Goal: Communication & Community: Ask a question

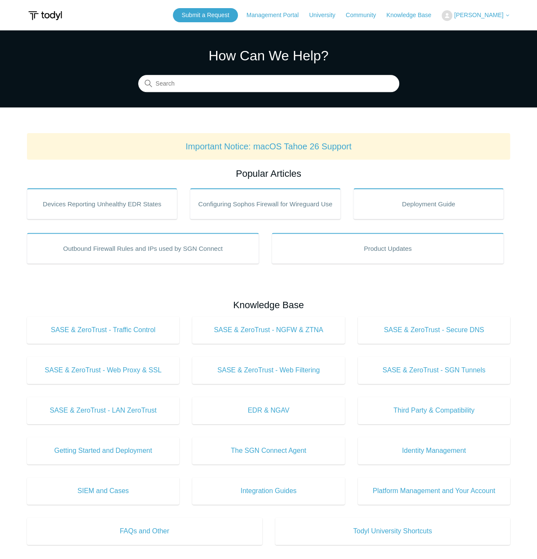
click at [219, 22] on header "Submit a Request Management Portal University Community Knowledge Base Jeremy H…" at bounding box center [268, 15] width 483 height 30
click at [216, 20] on link "Submit a Request" at bounding box center [205, 15] width 65 height 14
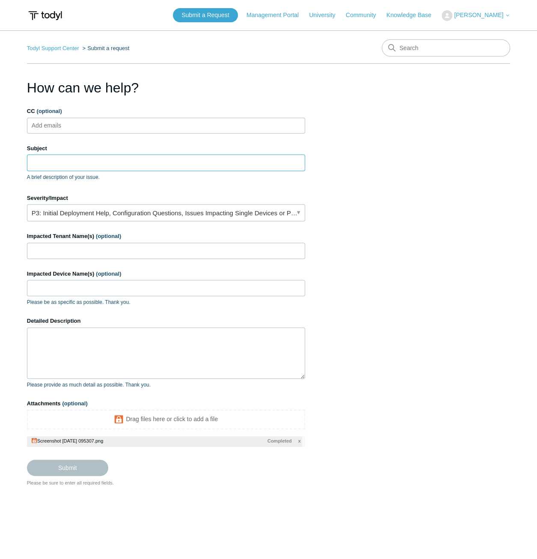
click at [53, 163] on input "Subject" at bounding box center [166, 162] width 278 height 16
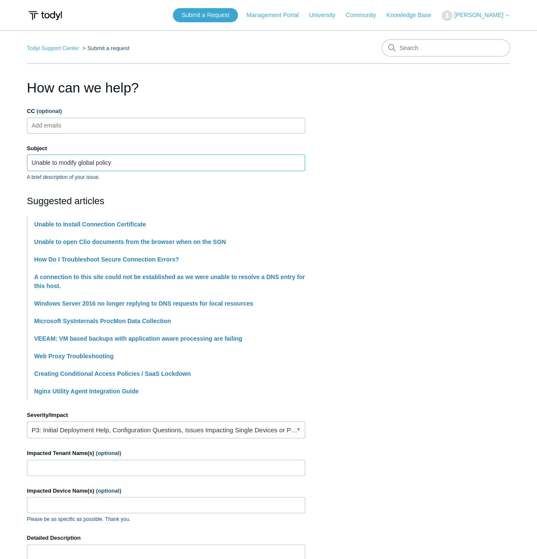
type input "Unable to modify global policy"
click at [378, 215] on section "How can we help? CC (optional) Add emails Subject Unable to modify global polic…" at bounding box center [268, 390] width 483 height 626
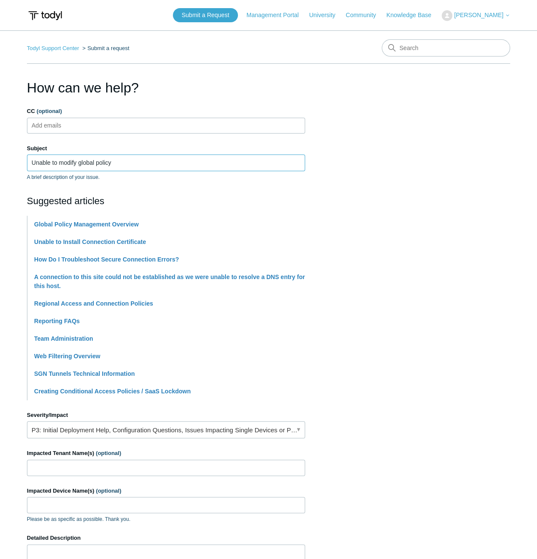
click at [120, 166] on input "Unable to modify global policy" at bounding box center [166, 162] width 278 height 16
click at [431, 186] on section "How can we help? CC (optional) Add emails Subject Unable to modify global polic…" at bounding box center [268, 390] width 483 height 626
click at [112, 429] on link "P3: Initial Deployment Help, Configuration Questions, Issues Impacting Single D…" at bounding box center [166, 429] width 278 height 17
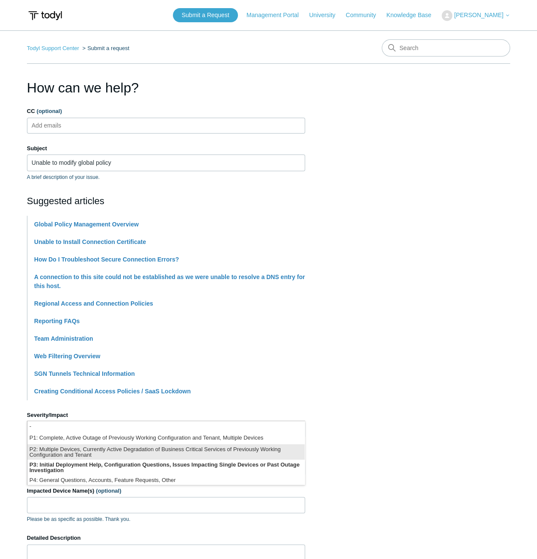
click at [110, 453] on li "P2: Multiple Devices, Currently Active Degradation of Business Critical Service…" at bounding box center [165, 451] width 277 height 15
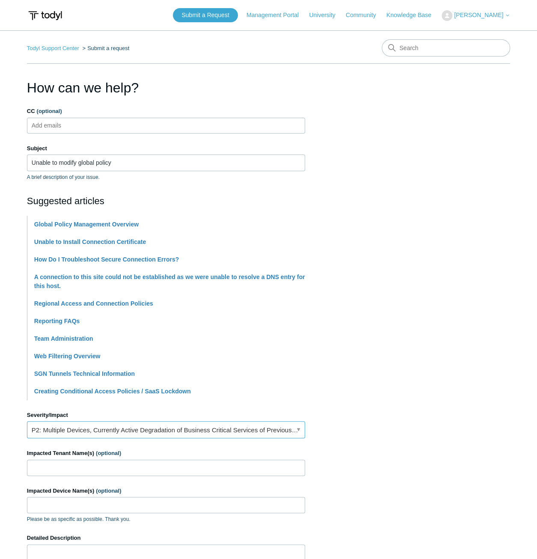
click at [155, 429] on link "P2: Multiple Devices, Currently Active Degradation of Business Critical Service…" at bounding box center [166, 429] width 278 height 17
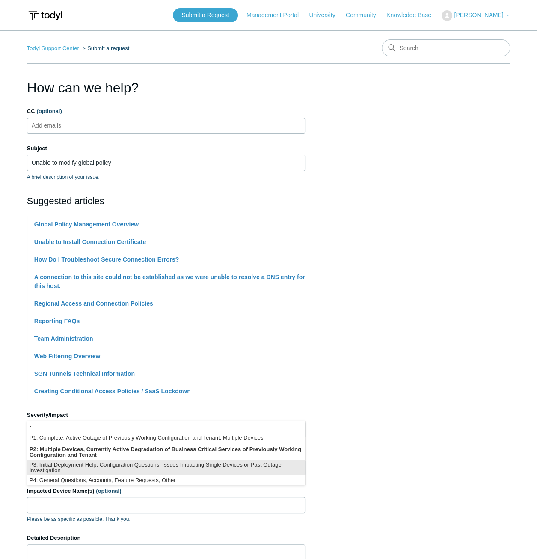
click at [166, 471] on li "P3: Initial Deployment Help, Configuration Questions, Issues Impacting Single D…" at bounding box center [165, 466] width 277 height 15
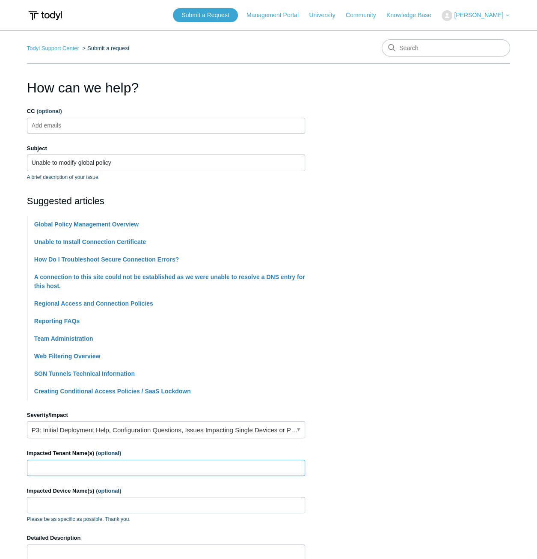
click at [166, 471] on input "Impacted Tenant Name(s) (optional)" at bounding box center [166, 467] width 278 height 16
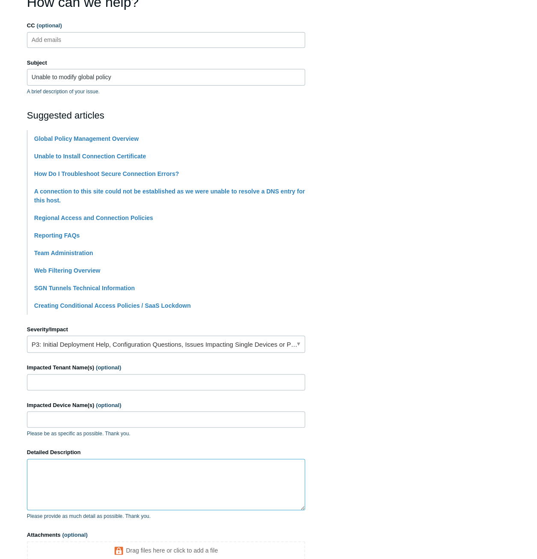
click at [202, 476] on textarea "Detailed Description" at bounding box center [166, 484] width 278 height 51
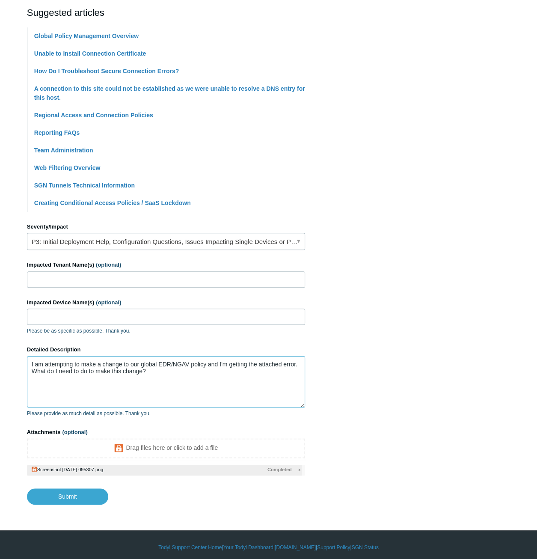
scroll to position [192, 0]
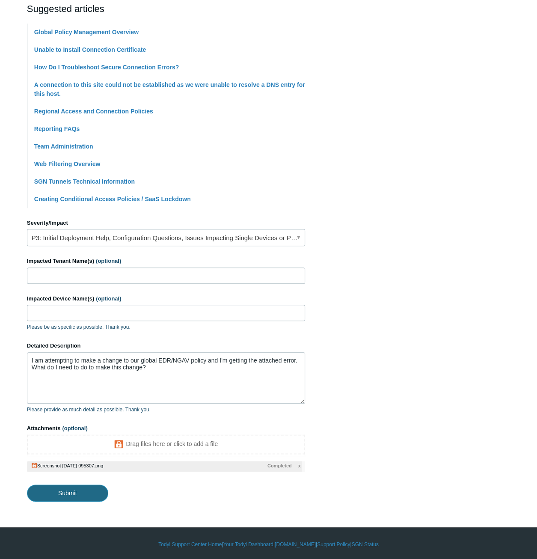
click at [78, 485] on input "Submit" at bounding box center [67, 492] width 81 height 17
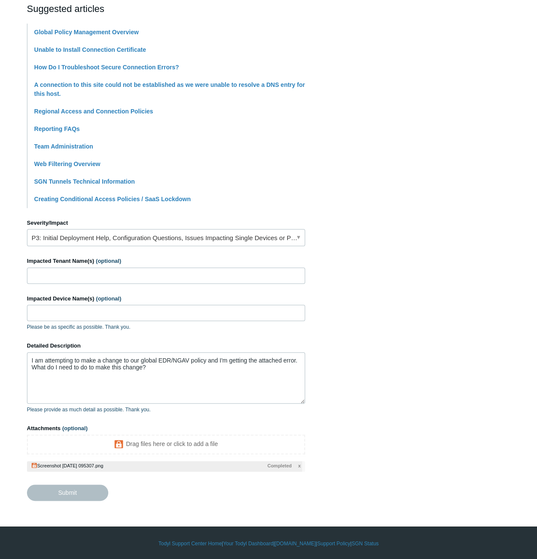
type textarea "I am attempting to make a change to our global EDR/NGAV policy and I'm getting …"
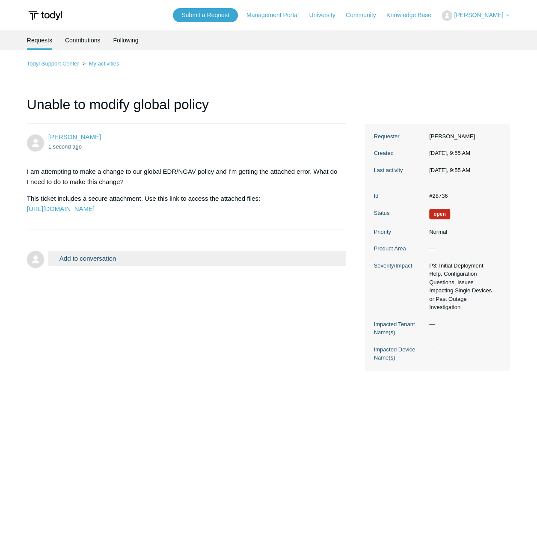
click at [232, 95] on h1 "Unable to modify global policy" at bounding box center [186, 109] width 319 height 30
click at [124, 100] on h1 "Unable to modify global policy" at bounding box center [186, 109] width 319 height 30
click at [272, 335] on div "Jeremy Hargis 1 second ago I am attempting to make a change to our global EDR/N…" at bounding box center [268, 247] width 483 height 247
